Goal: Find specific page/section

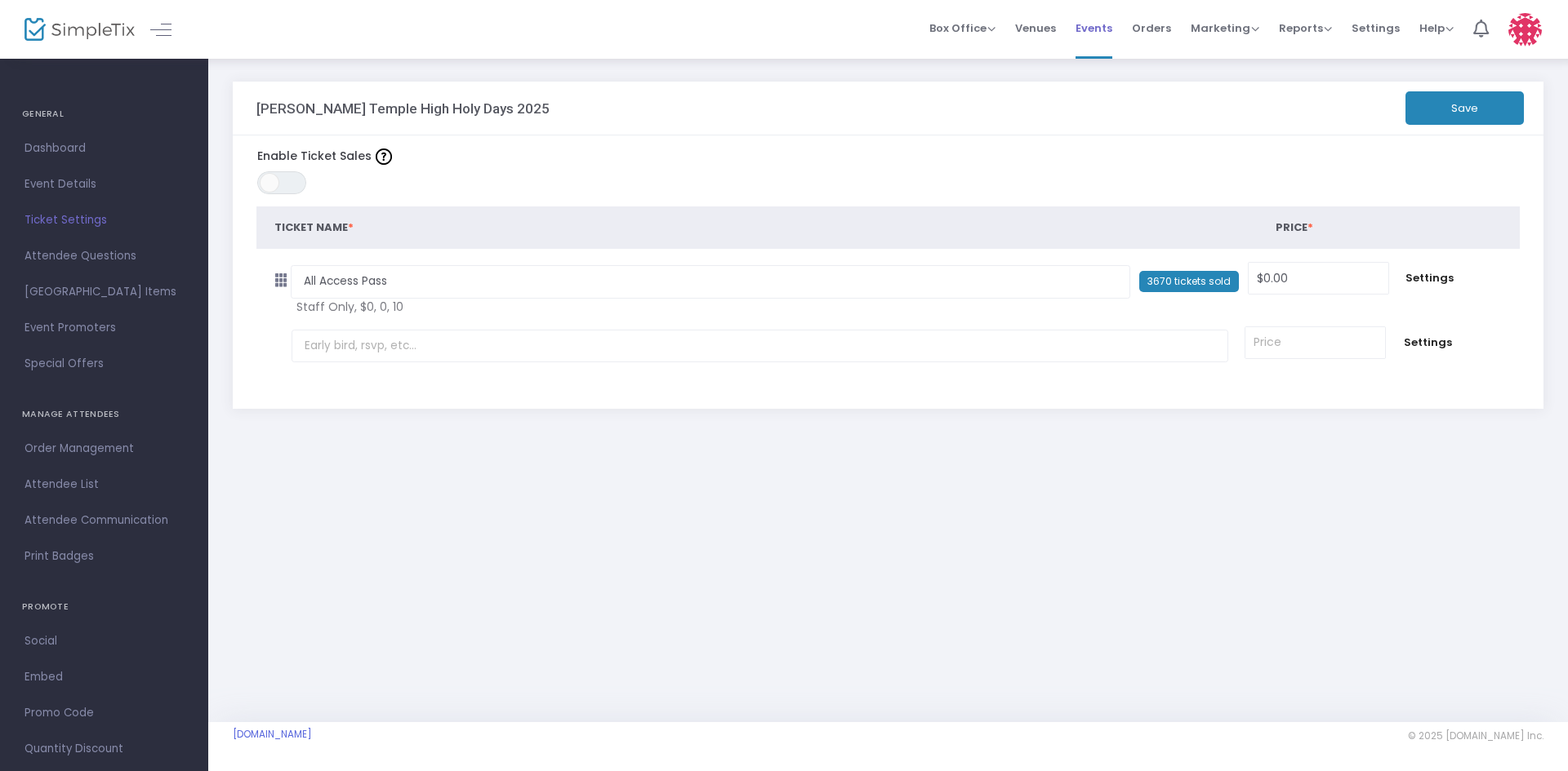
click at [1112, 26] on span "Events" at bounding box center [1093, 28] width 36 height 42
